Goal: Navigation & Orientation: Find specific page/section

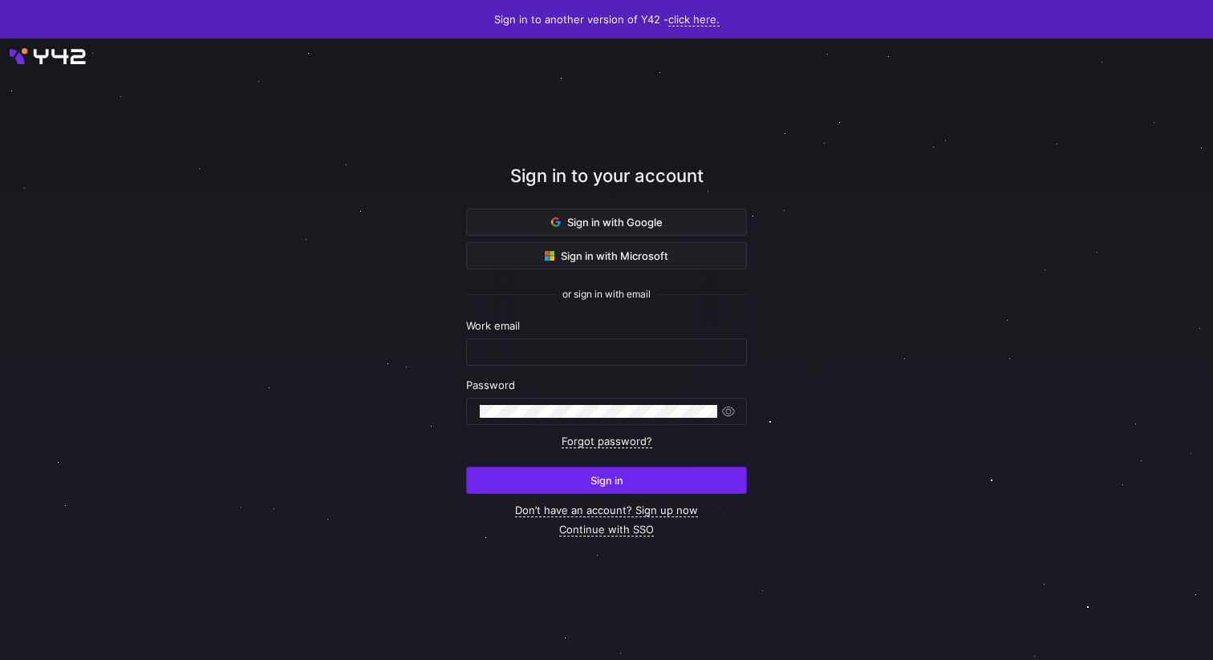
type input "[PERSON_NAME][EMAIL_ADDRESS][PERSON_NAME][DOMAIN_NAME]"
click at [585, 486] on span "submit" at bounding box center [606, 481] width 279 height 26
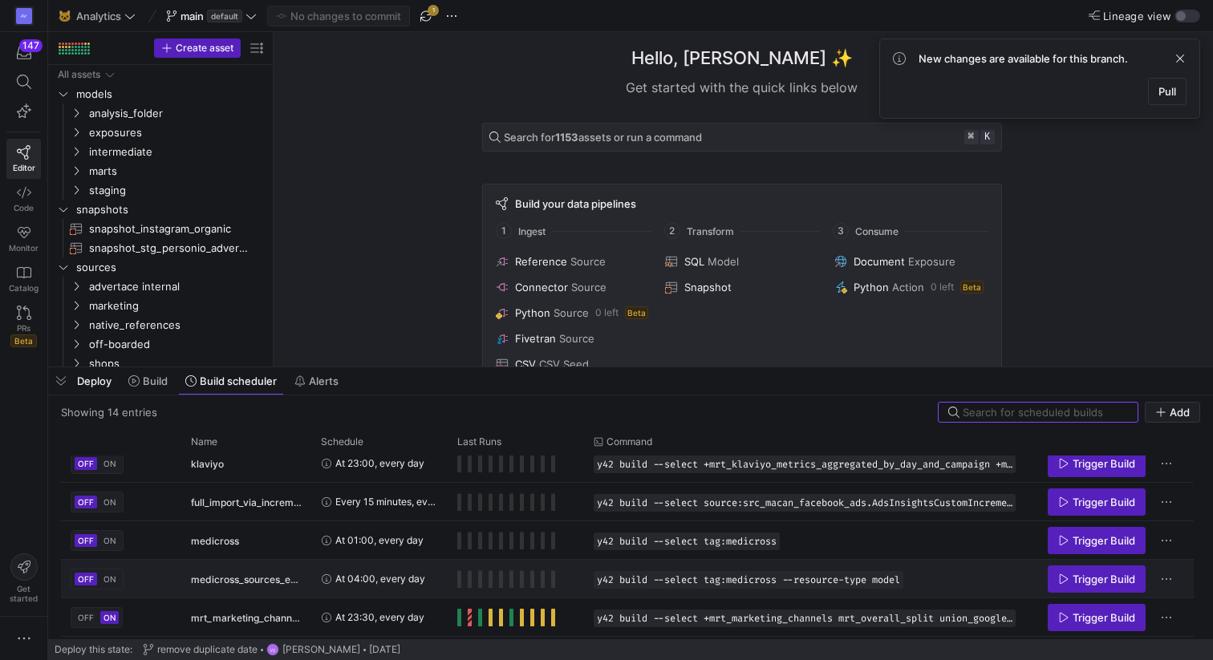
scroll to position [202, 0]
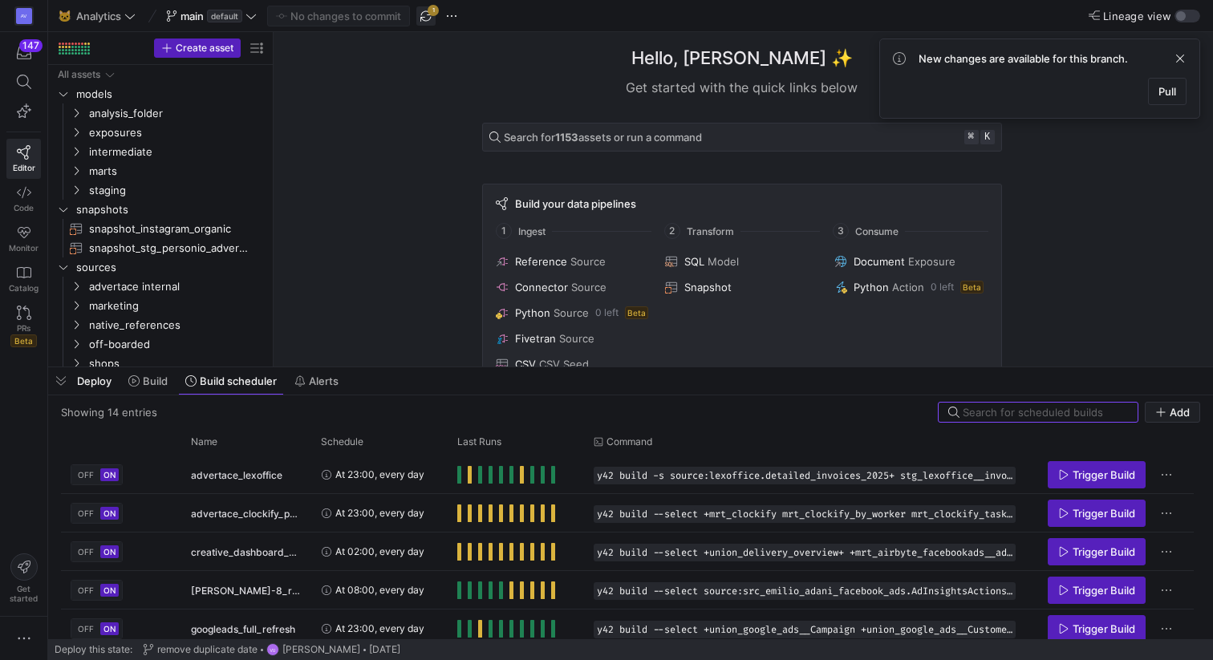
click at [428, 15] on span "button" at bounding box center [425, 15] width 19 height 19
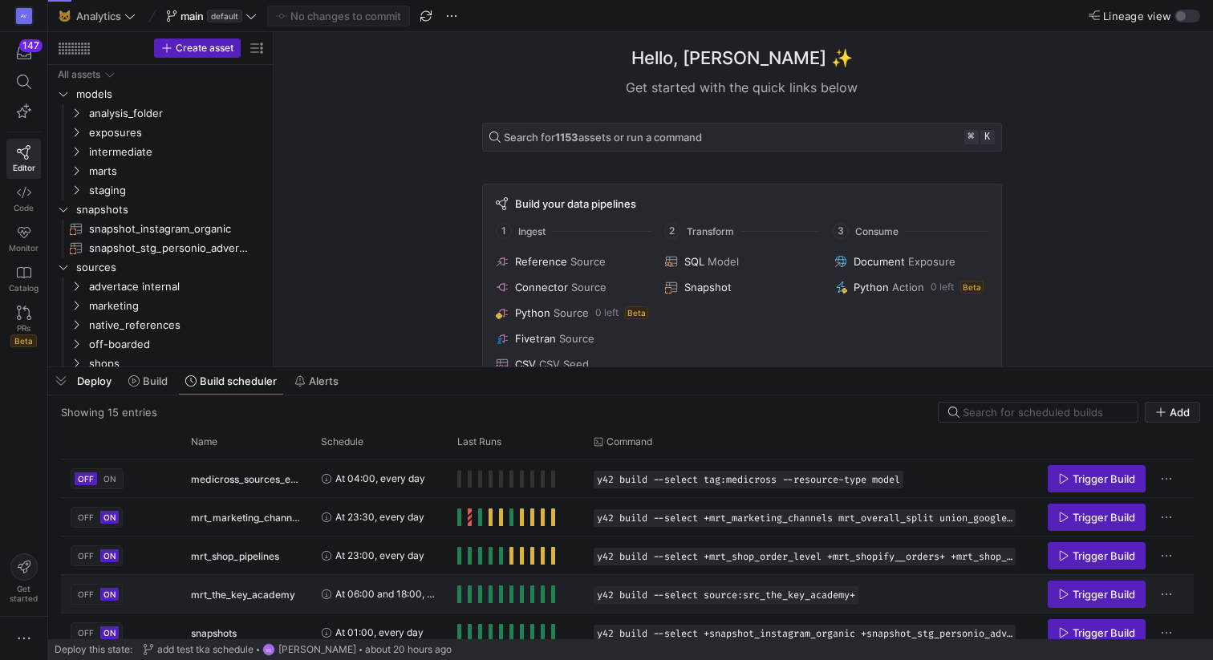
scroll to position [394, 0]
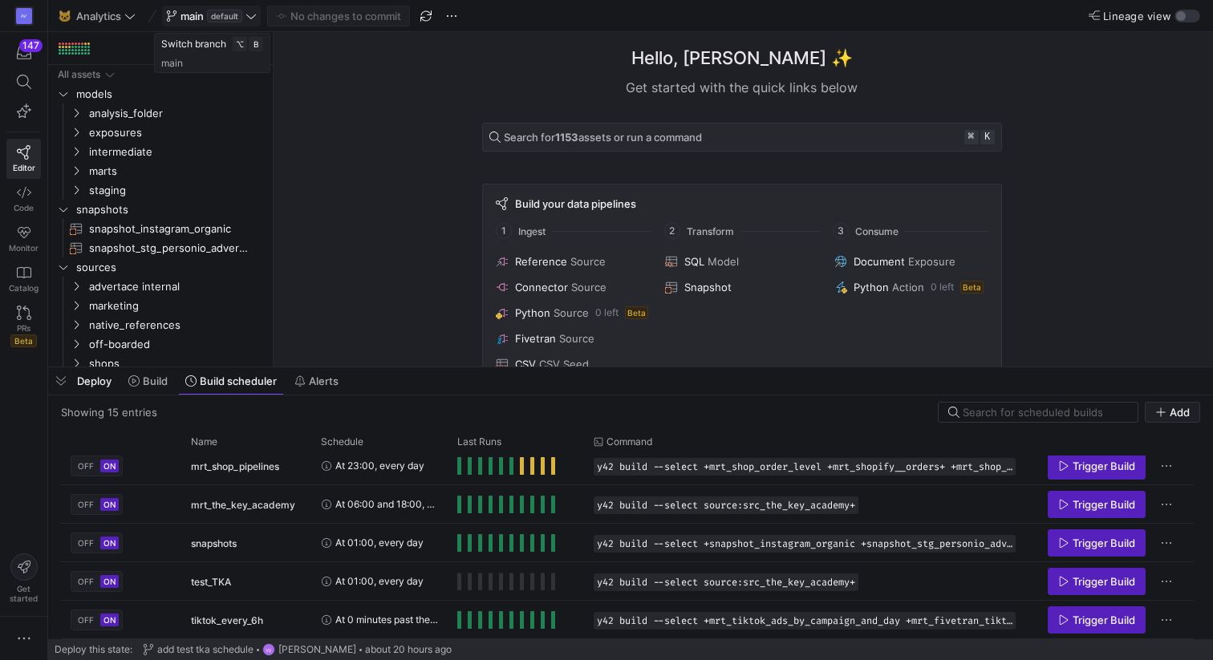
click at [257, 22] on span "main default" at bounding box center [211, 16] width 91 height 13
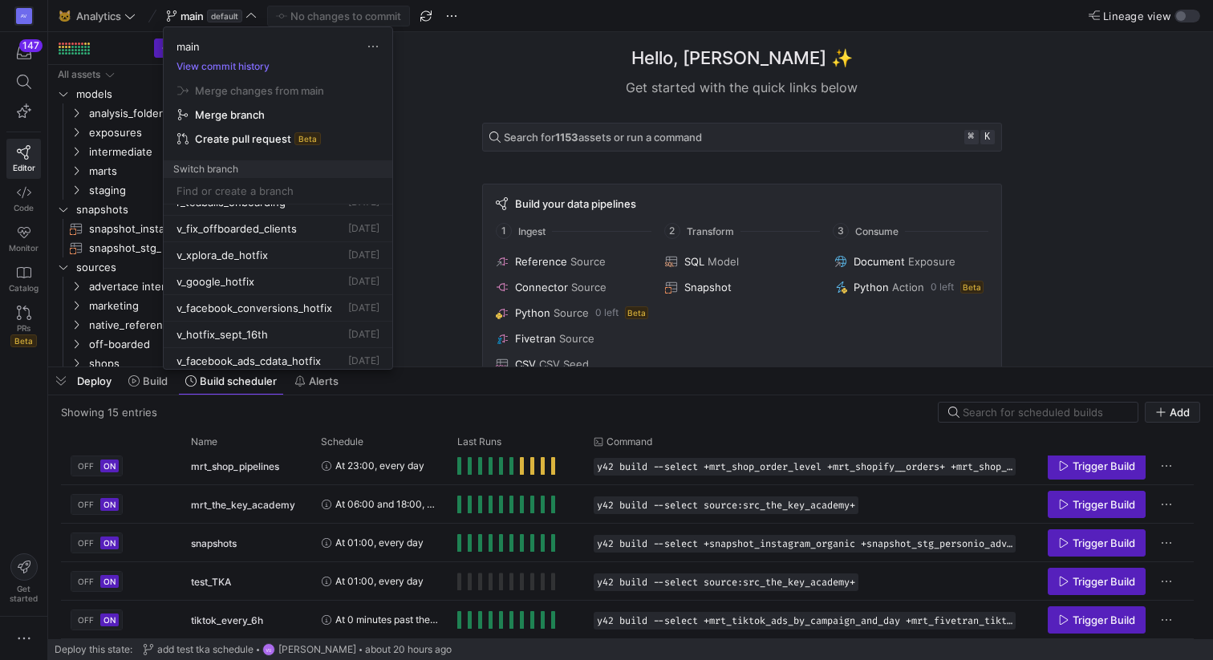
scroll to position [209, 0]
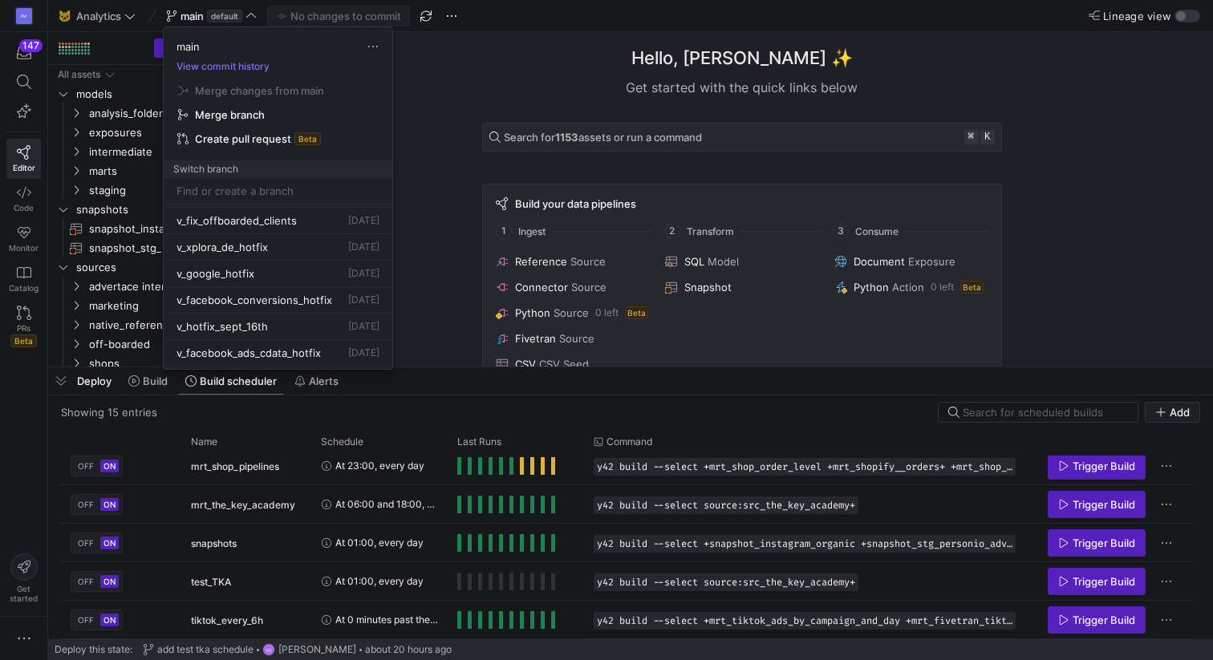
click at [436, 168] on div at bounding box center [606, 330] width 1213 height 660
